Goal: Navigation & Orientation: Find specific page/section

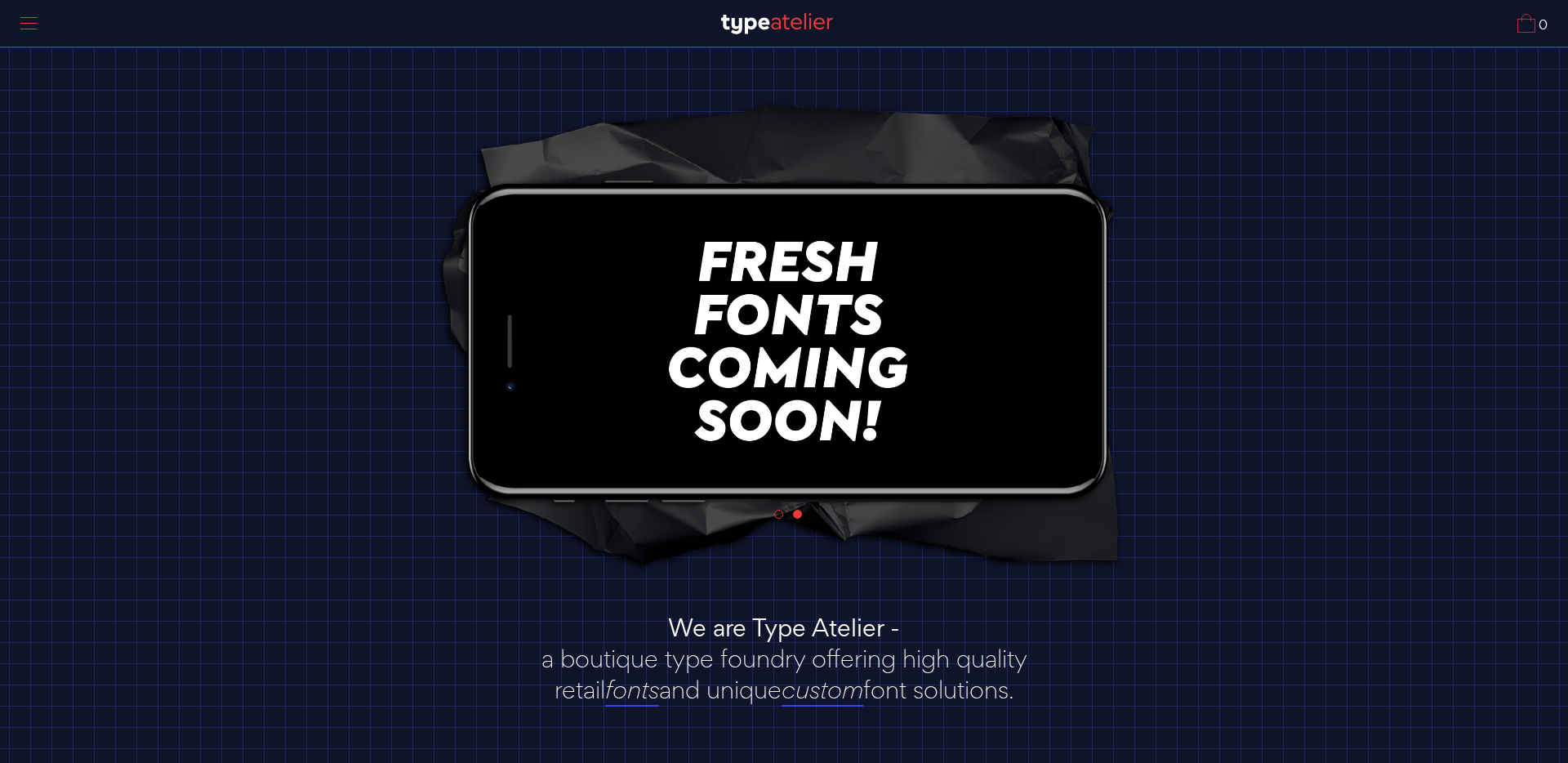
click at [30, 25] on div at bounding box center [28, 23] width 41 height 38
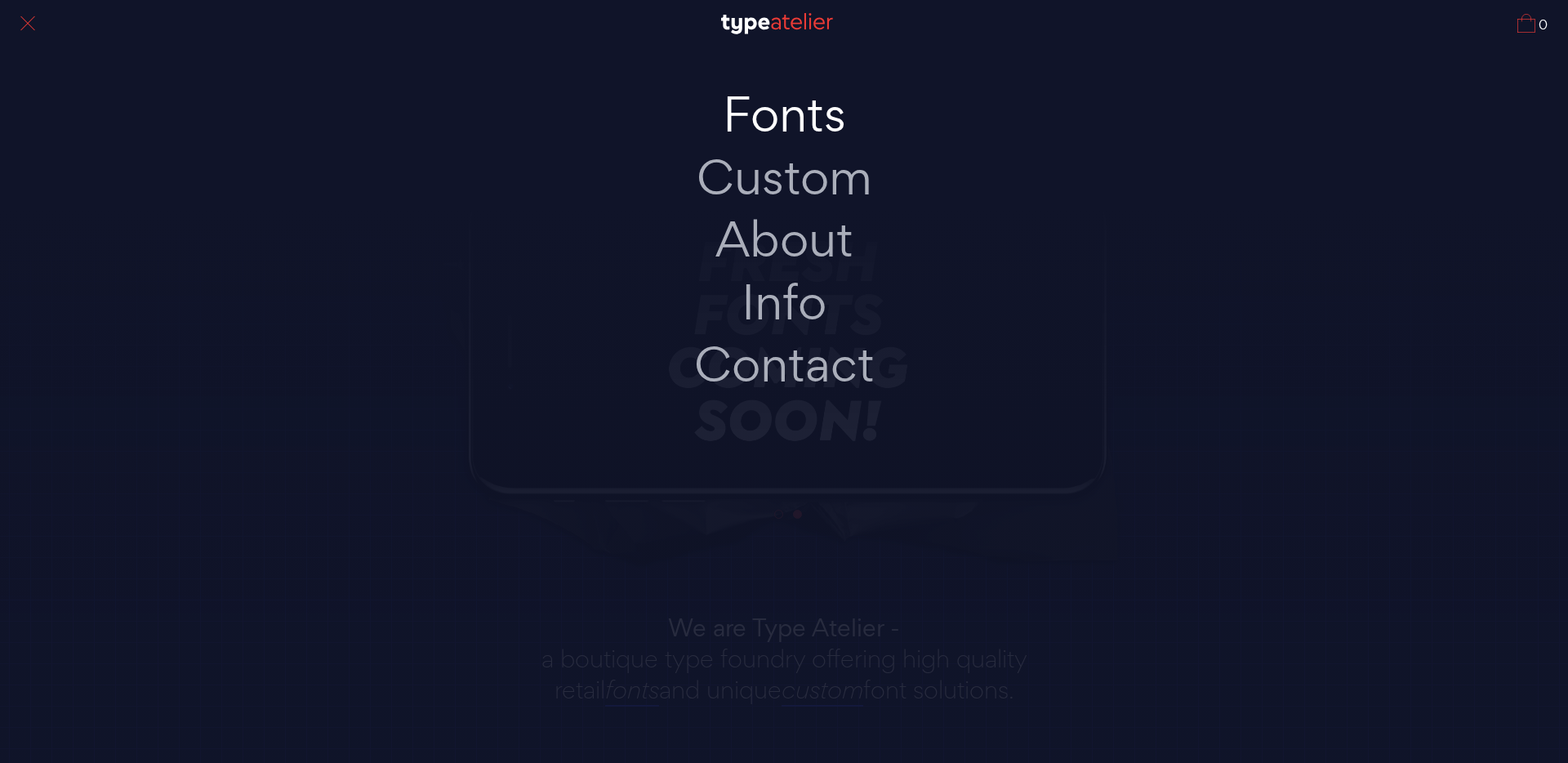
click at [789, 119] on link "Fonts" at bounding box center [784, 114] width 343 height 63
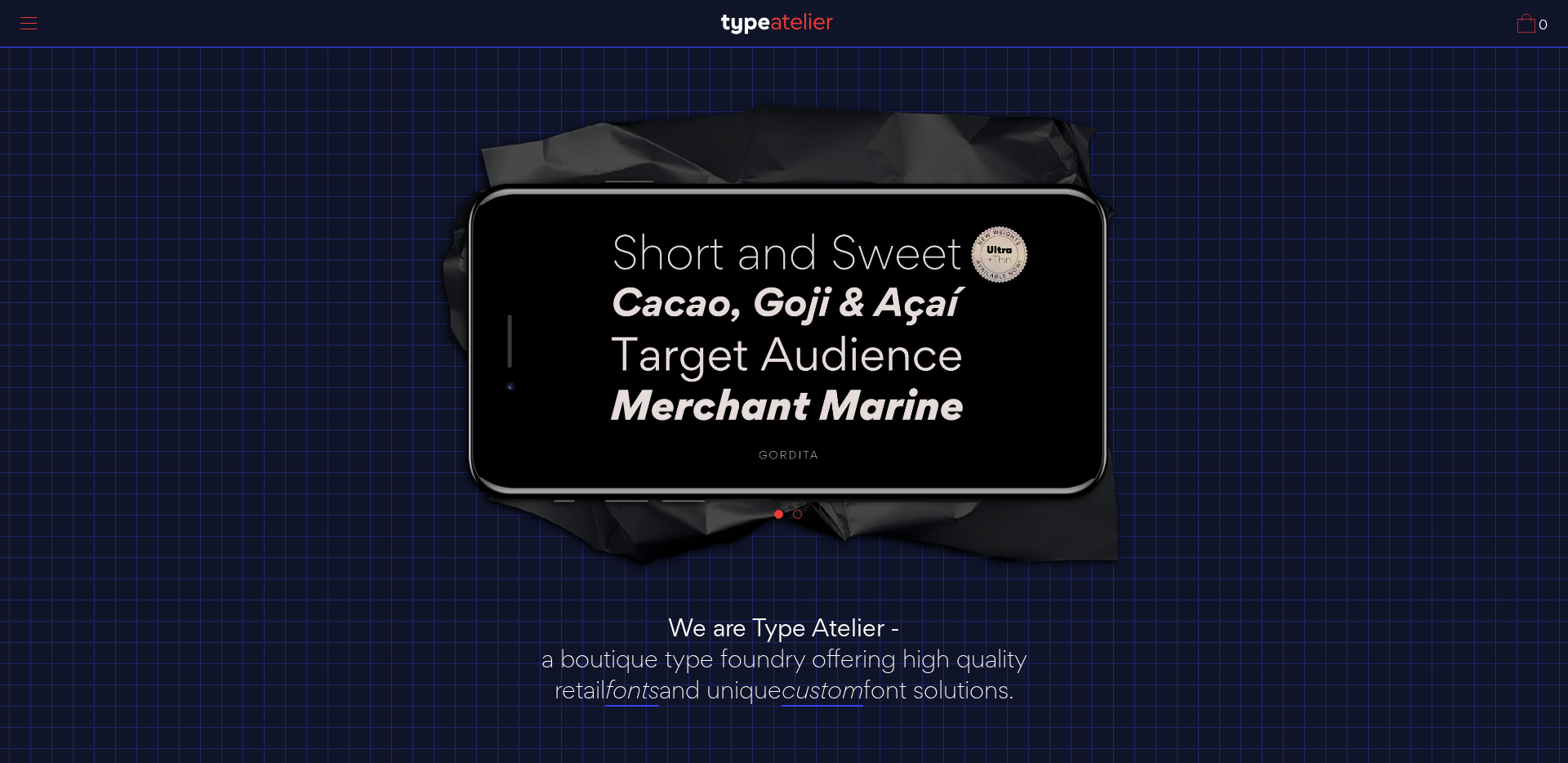
click at [30, 24] on div at bounding box center [28, 23] width 41 height 38
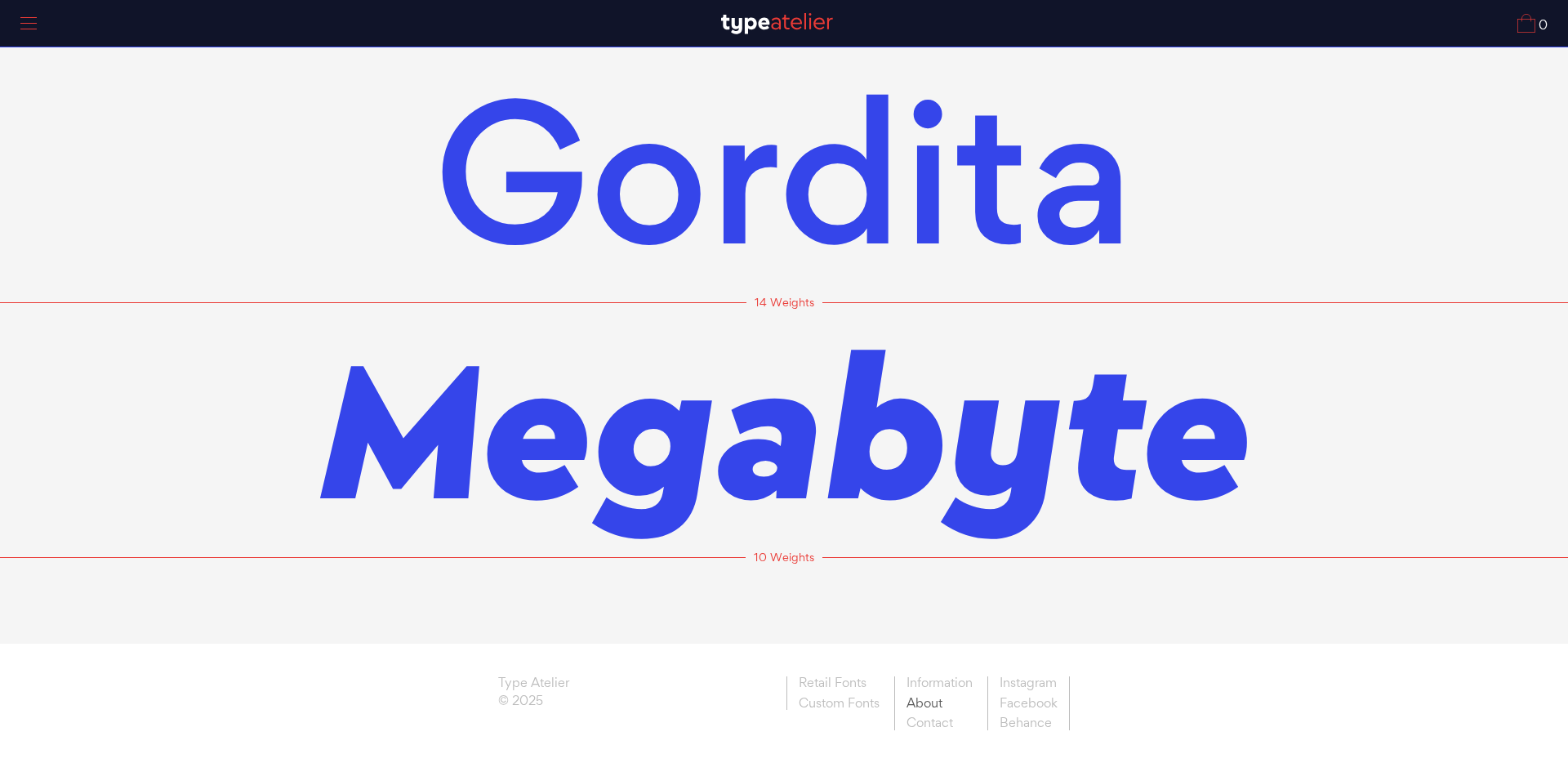
click at [931, 701] on link "About" at bounding box center [939, 703] width 90 height 20
